Goal: Navigation & Orientation: Find specific page/section

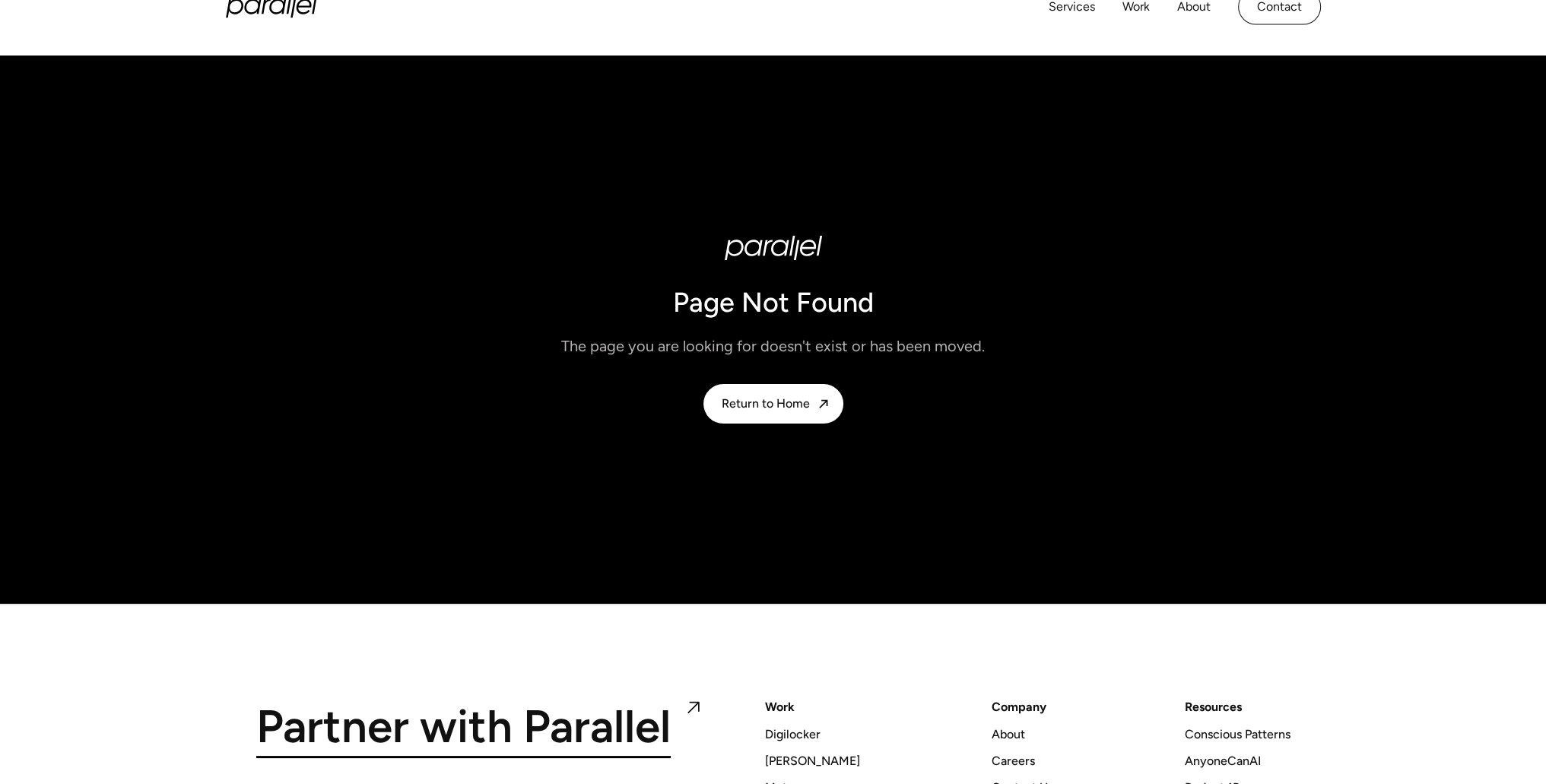
scroll to position [3, 0]
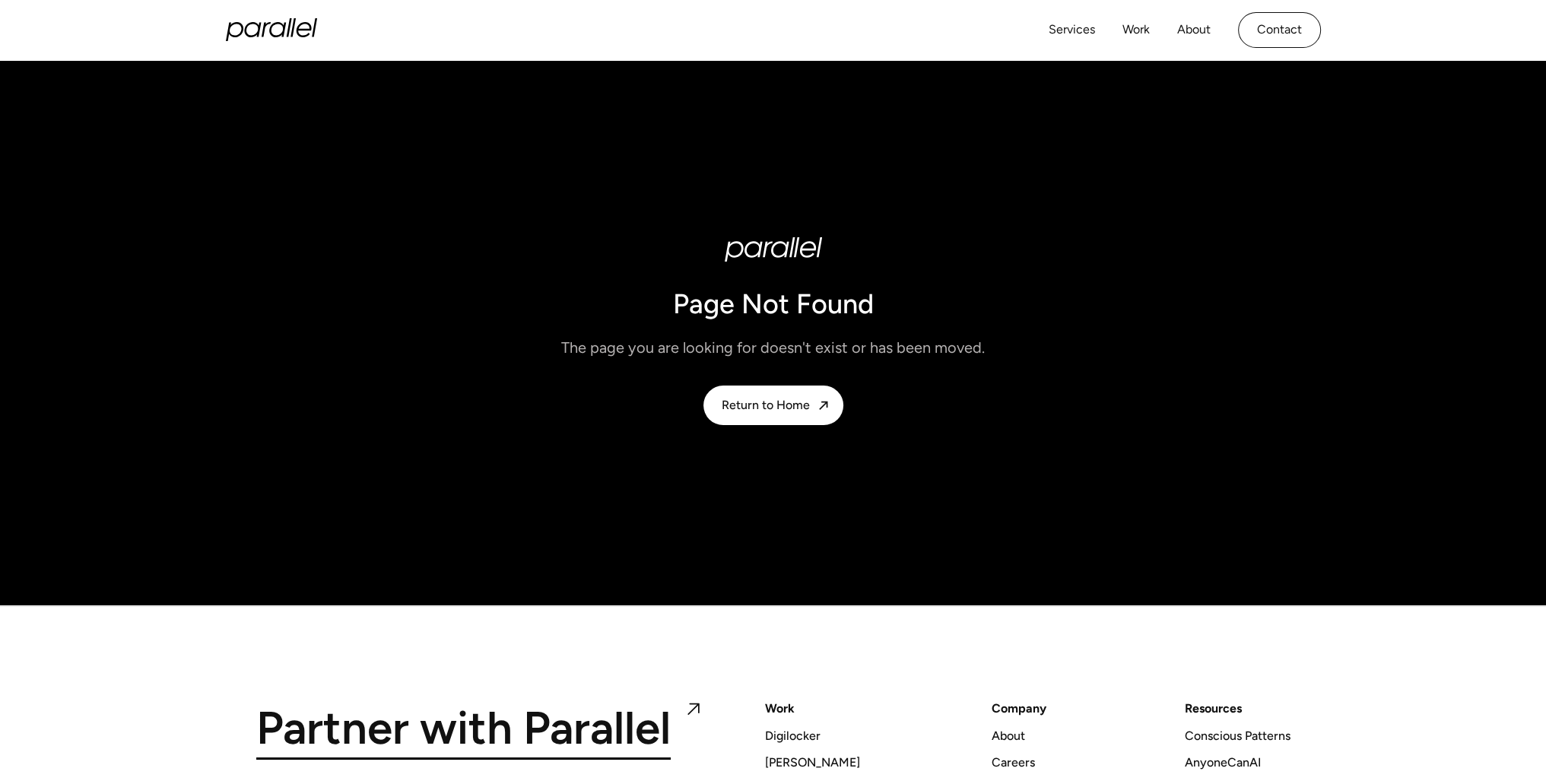
drag, startPoint x: 289, startPoint y: 42, endPoint x: 289, endPoint y: 34, distance: 8.0
click at [289, 34] on div "Services Work About Careers Contact LinkedIn Twitter (X)" at bounding box center [773, 29] width 1095 height 60
click at [289, 34] on icon "home" at bounding box center [272, 29] width 92 height 23
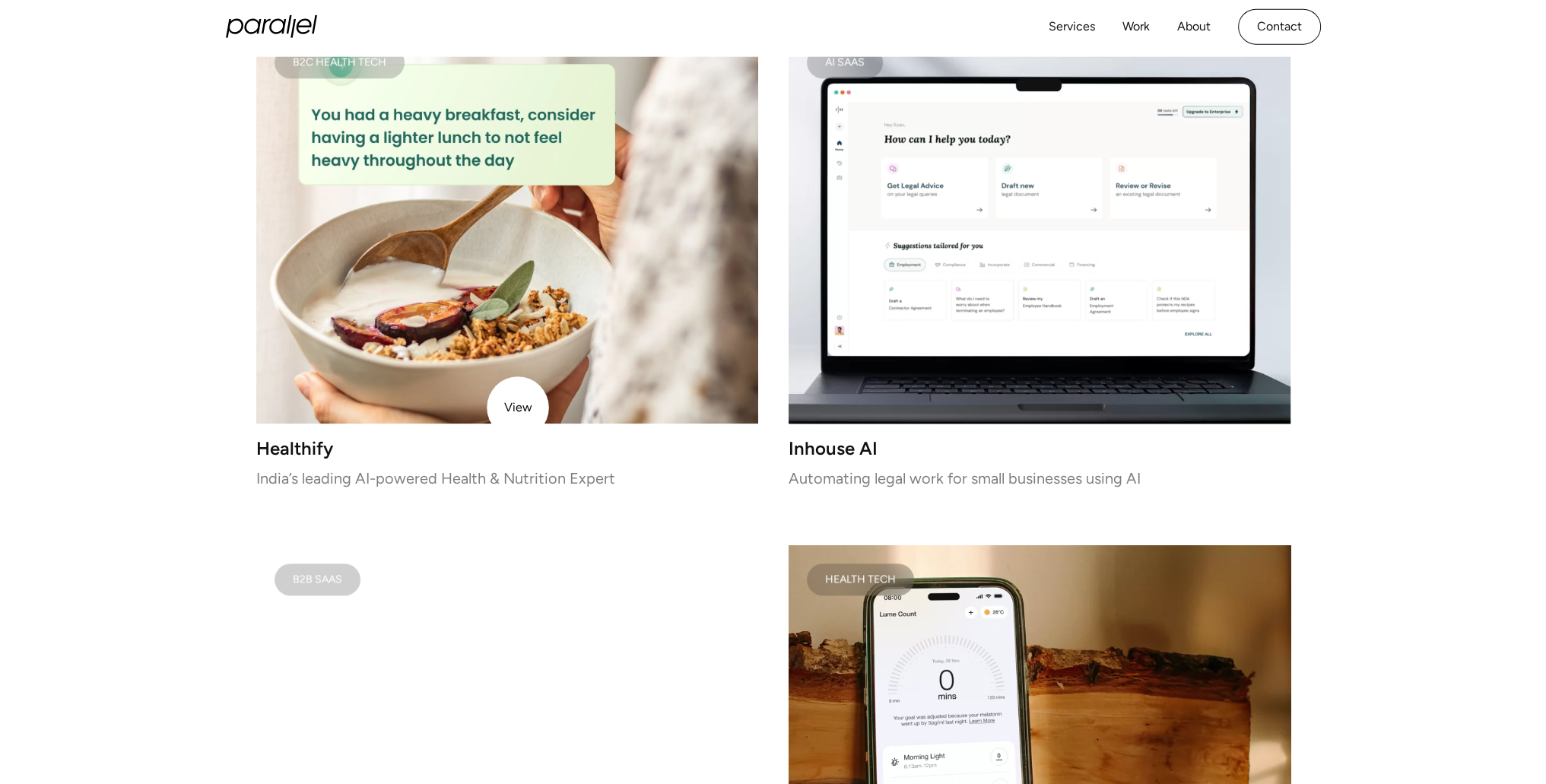
scroll to position [2117, 0]
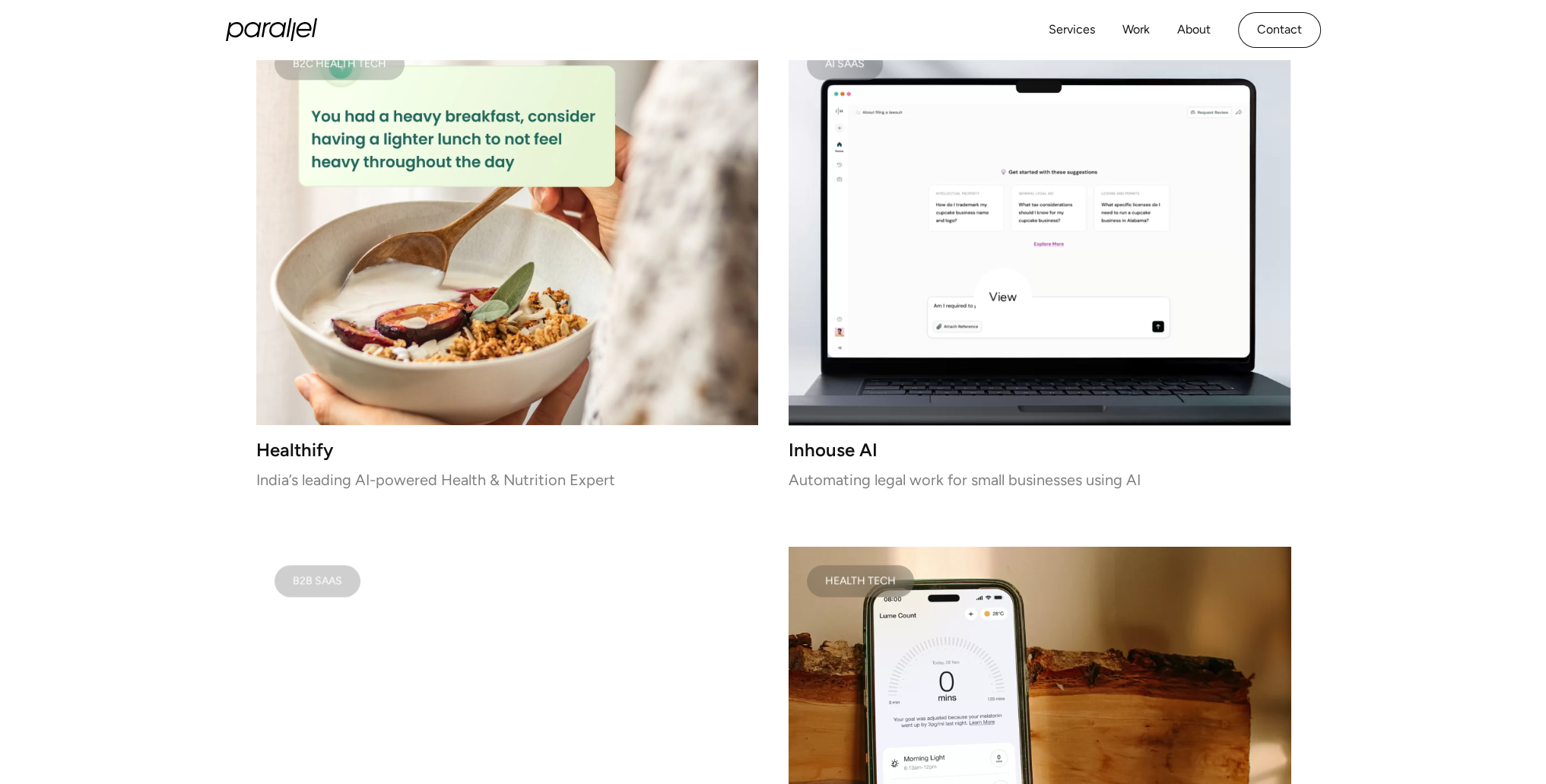
click at [1003, 297] on video at bounding box center [1039, 227] width 502 height 395
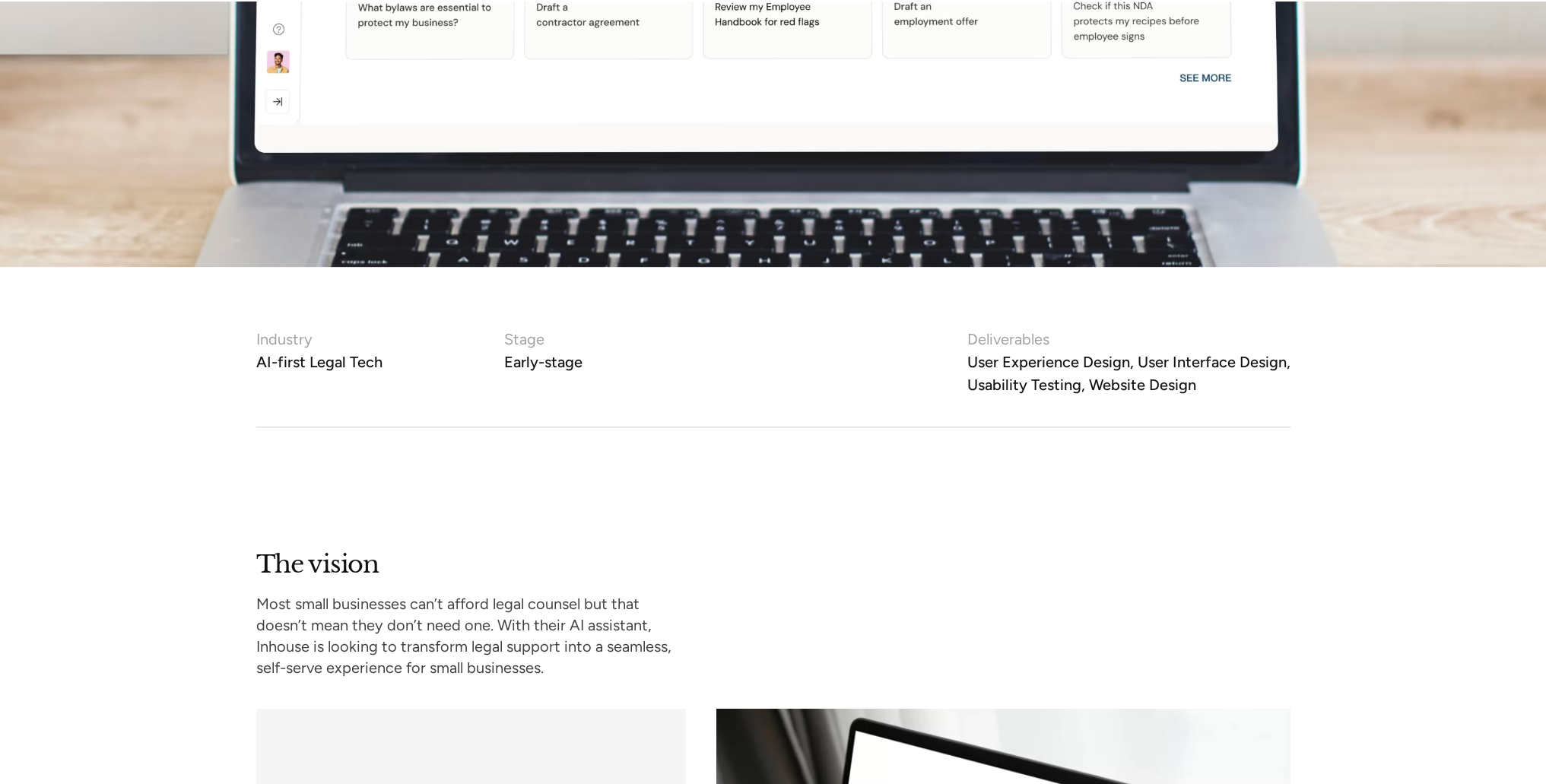
scroll to position [992, 0]
